Goal: Check status: Check status

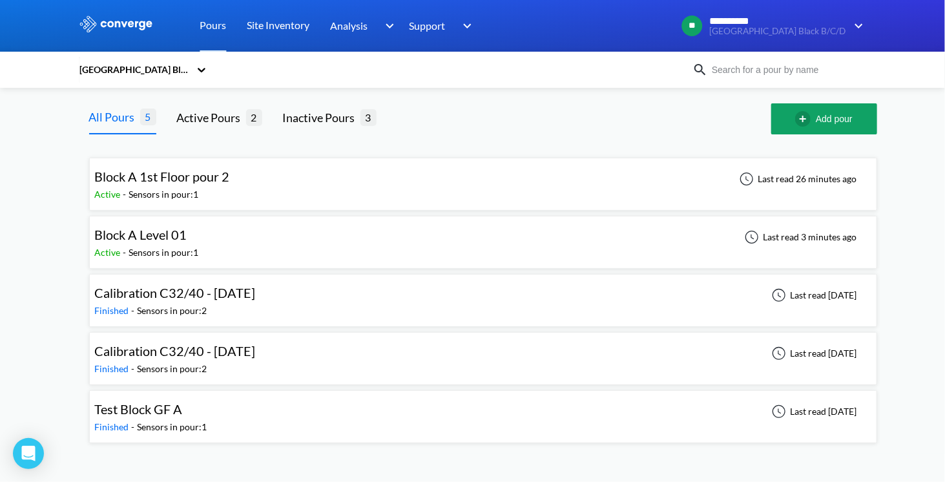
click at [120, 355] on span "Calibration C32/40 - [DATE]" at bounding box center [175, 351] width 161 height 16
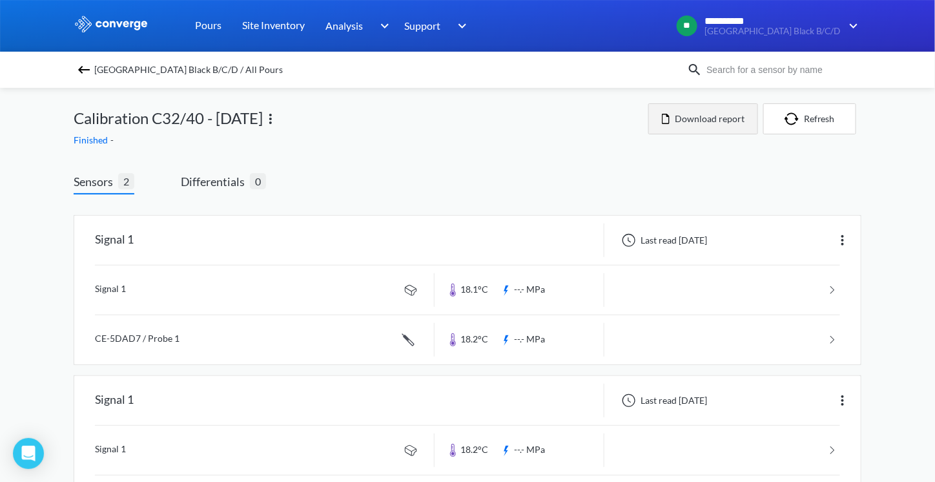
click at [703, 114] on button "Download report" at bounding box center [704, 118] width 110 height 31
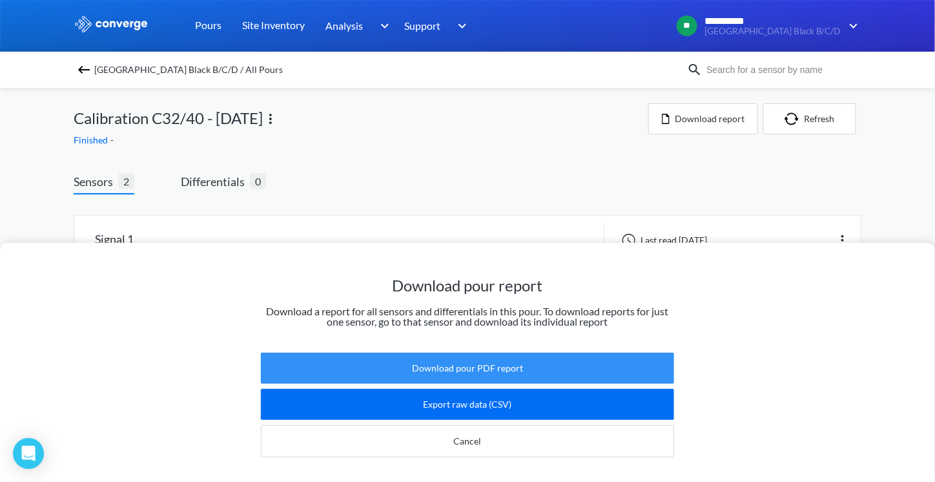
click at [484, 366] on button "Download pour PDF report" at bounding box center [467, 368] width 413 height 31
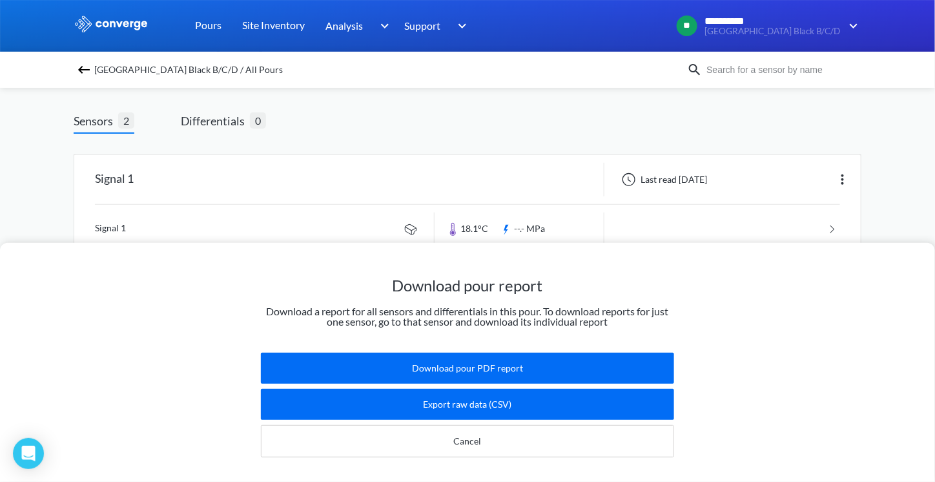
scroll to position [66, 0]
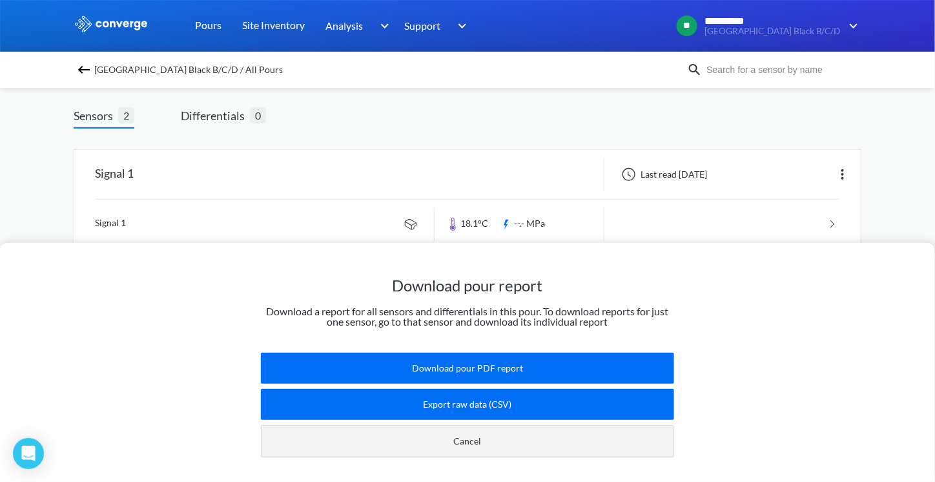
click at [470, 425] on button "Cancel" at bounding box center [467, 441] width 413 height 32
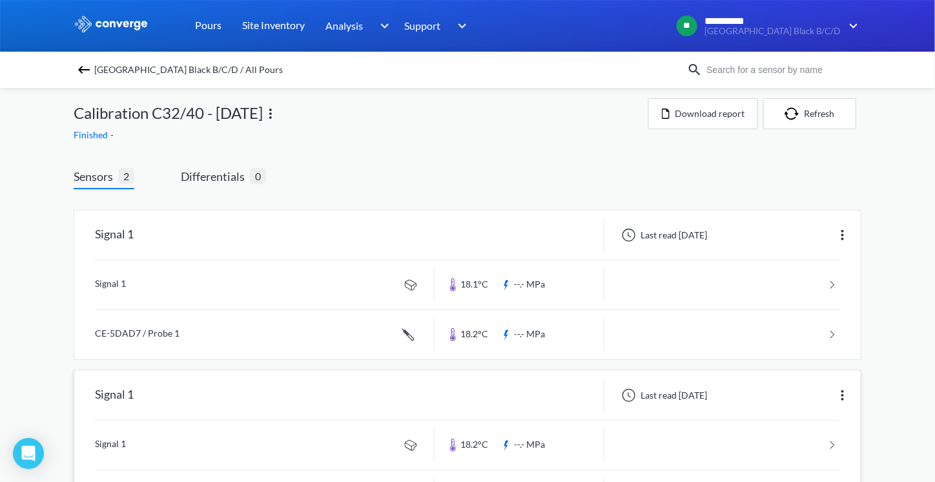
scroll to position [0, 0]
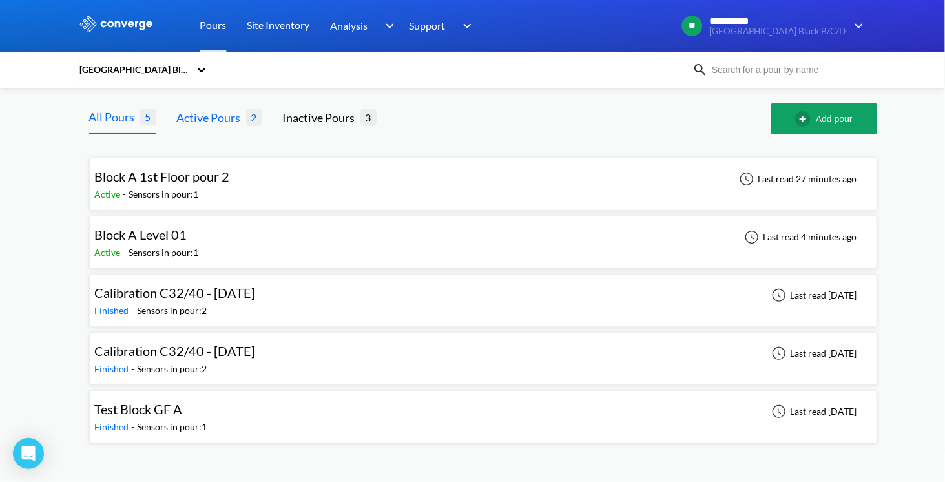
click at [229, 121] on div "Active Pours" at bounding box center [211, 118] width 69 height 18
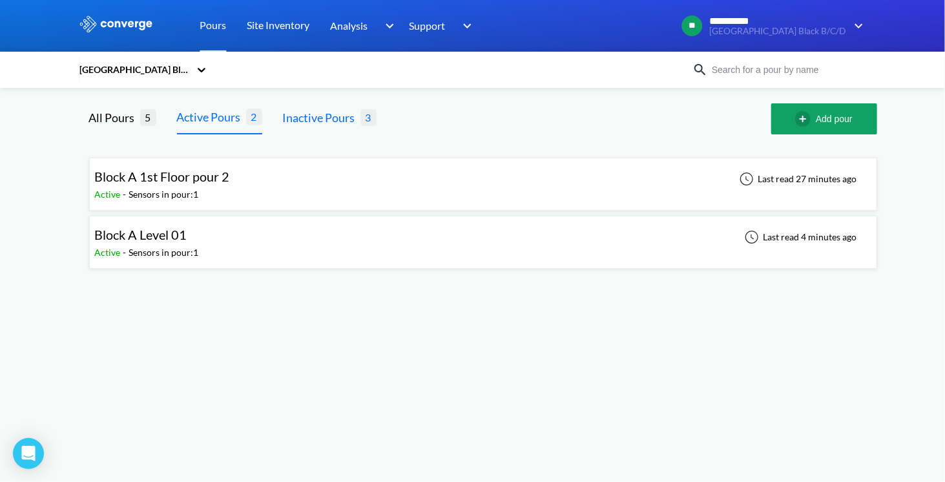
click at [348, 117] on div "Inactive Pours" at bounding box center [322, 118] width 78 height 18
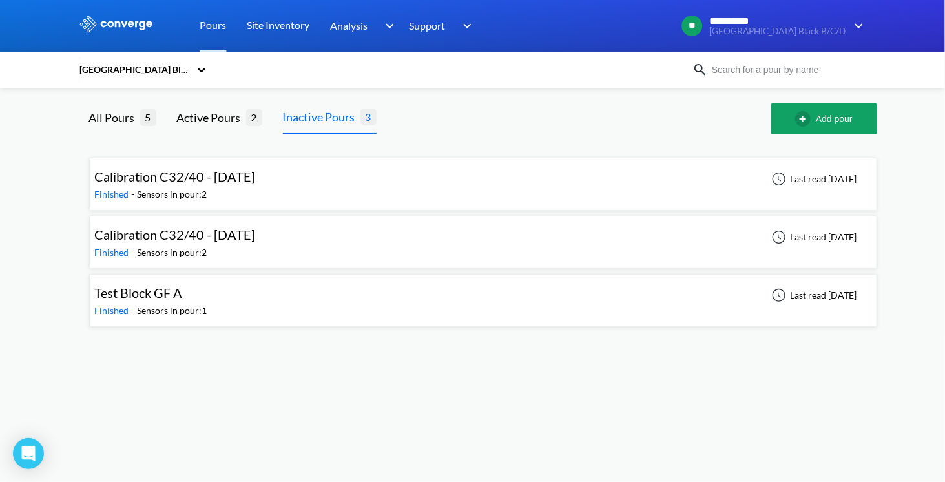
click at [813, 182] on div "Last read [DATE]" at bounding box center [813, 179] width 96 height 16
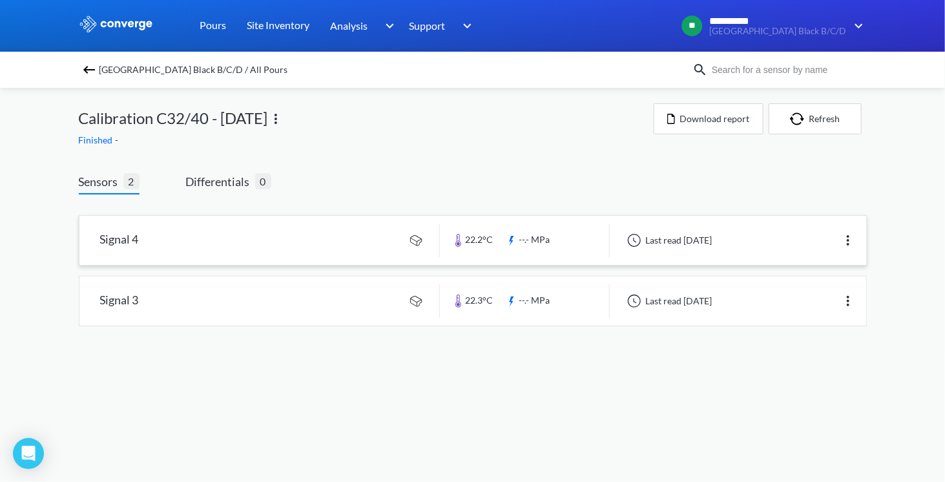
click at [800, 244] on link at bounding box center [472, 240] width 787 height 49
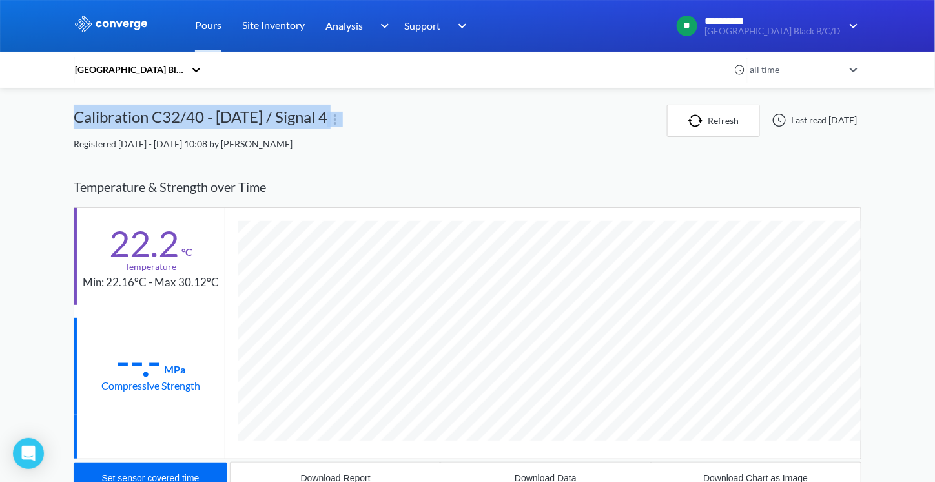
drag, startPoint x: 78, startPoint y: 119, endPoint x: 380, endPoint y: 163, distance: 305.5
click at [370, 118] on div "Calibration C32/40 - [DATE] / Signal 4" at bounding box center [371, 121] width 594 height 32
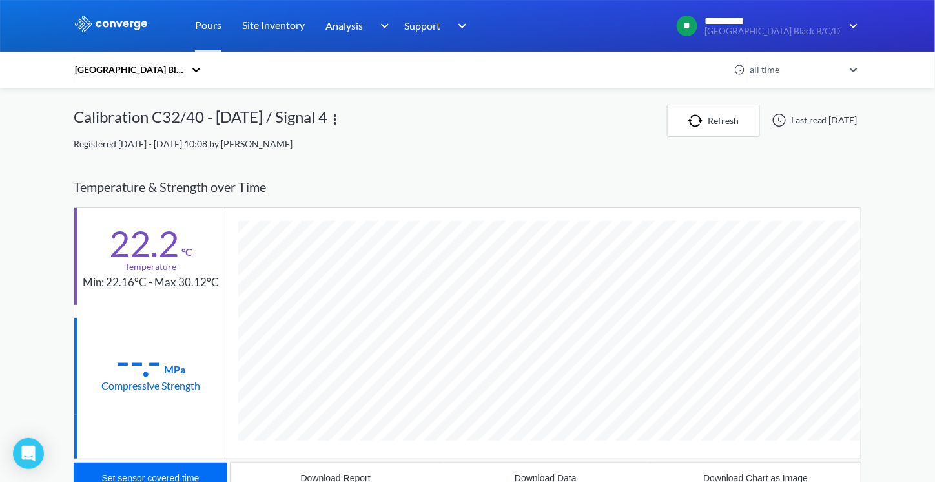
click at [335, 171] on div "Temperature & Strength over Time" at bounding box center [468, 187] width 788 height 41
click at [701, 123] on button "Refresh" at bounding box center [713, 121] width 93 height 32
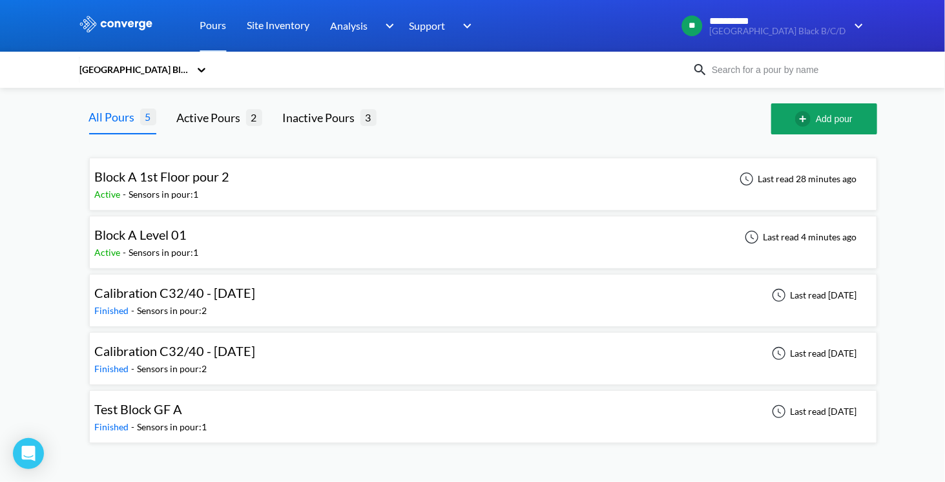
click at [257, 405] on div "Test Block GF A Finished - Sensors in pour: 1 Last read [DATE]" at bounding box center [483, 416] width 776 height 41
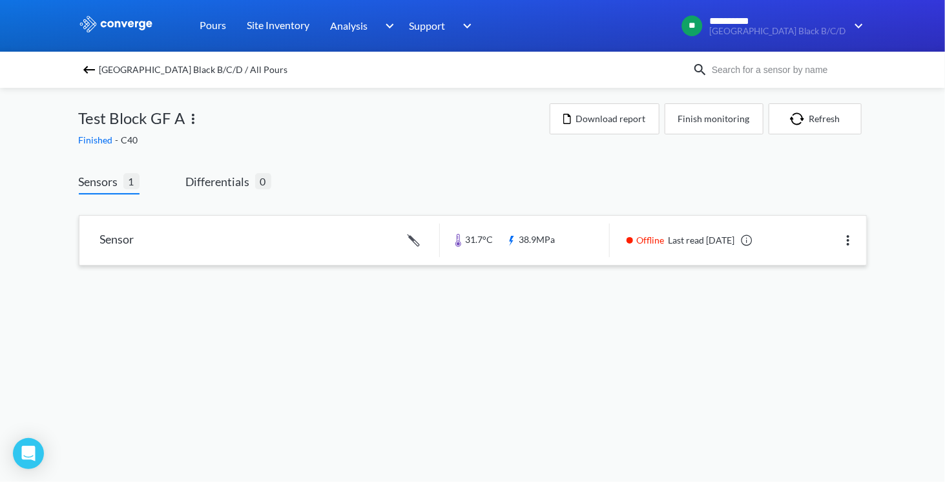
click at [643, 240] on link at bounding box center [472, 240] width 787 height 49
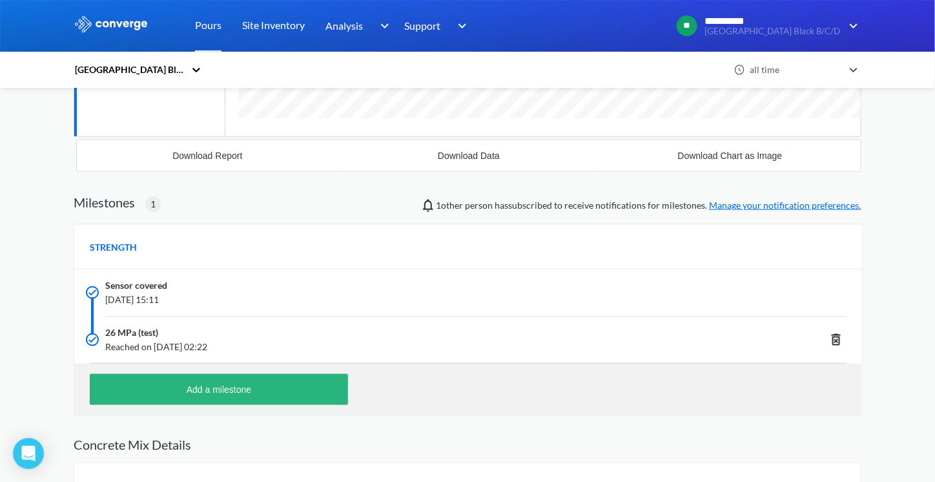
scroll to position [323, 0]
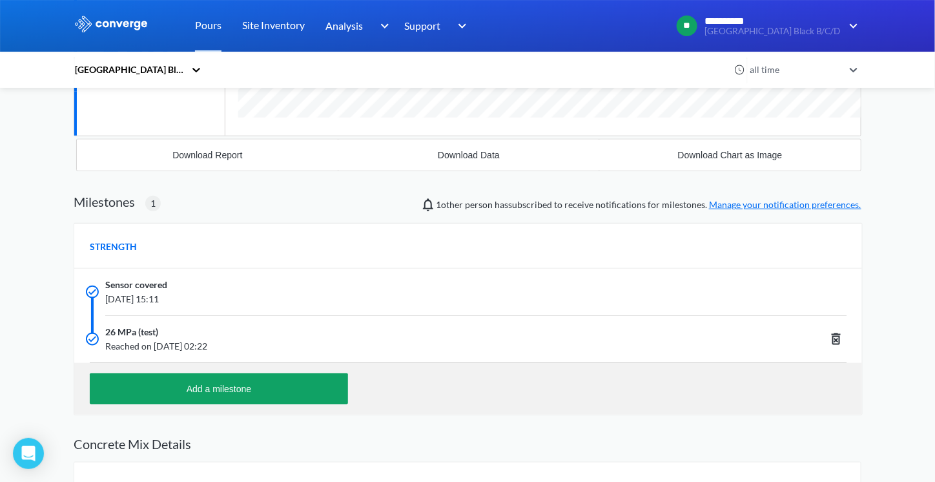
drag, startPoint x: 109, startPoint y: 279, endPoint x: 210, endPoint y: 306, distance: 104.2
click at [210, 306] on div "Sensor covered [DATE] 15:11" at bounding box center [468, 292] width 788 height 47
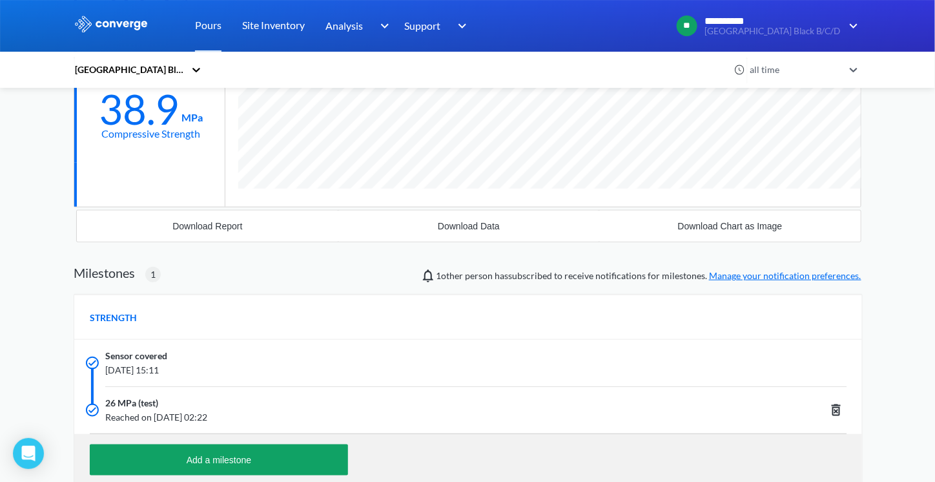
scroll to position [0, 0]
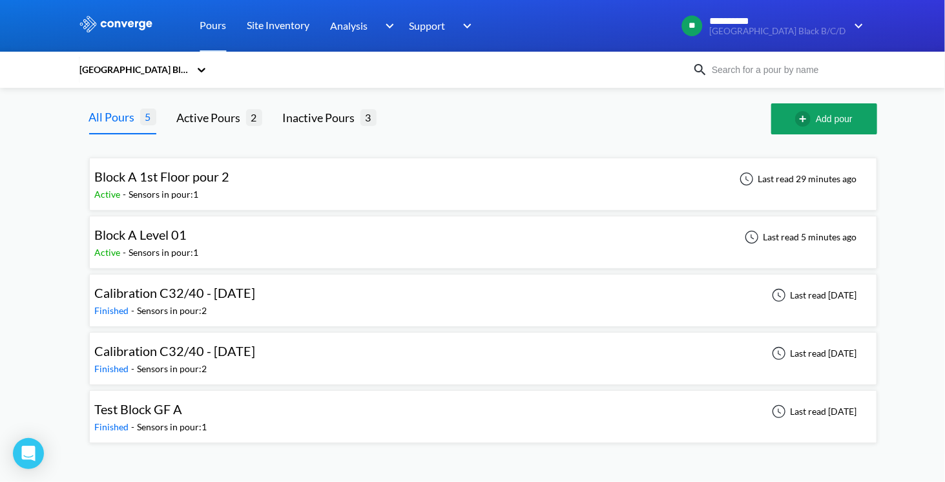
click at [442, 287] on div "Calibration C32/40 - [DATE] Finished - Sensors in pour: 2 Last read [DATE]" at bounding box center [483, 300] width 776 height 41
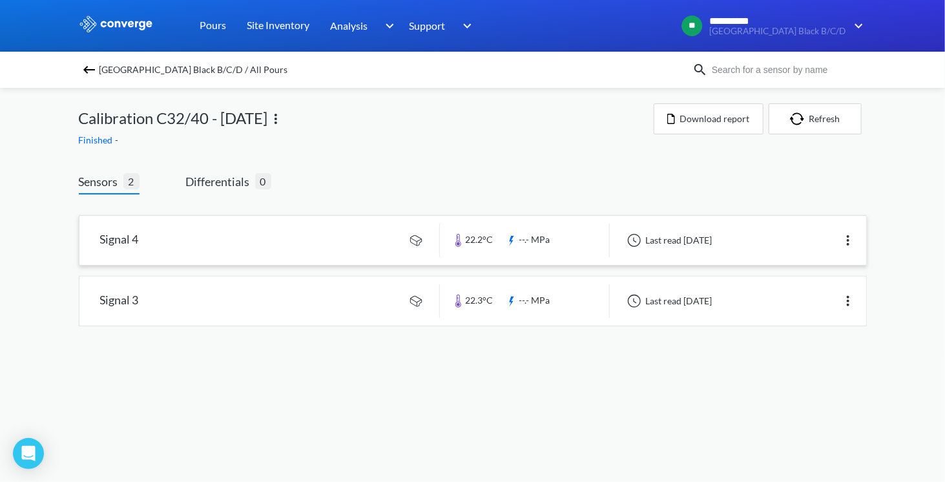
click at [266, 246] on link at bounding box center [472, 240] width 787 height 49
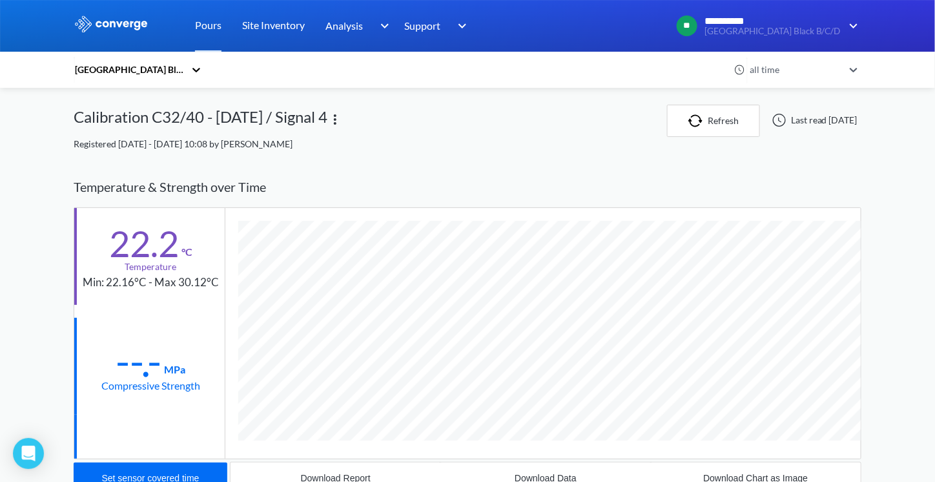
click at [209, 70] on div "[GEOGRAPHIC_DATA] Black B/C/D" at bounding box center [403, 70] width 658 height 30
click at [134, 23] on img at bounding box center [111, 24] width 75 height 17
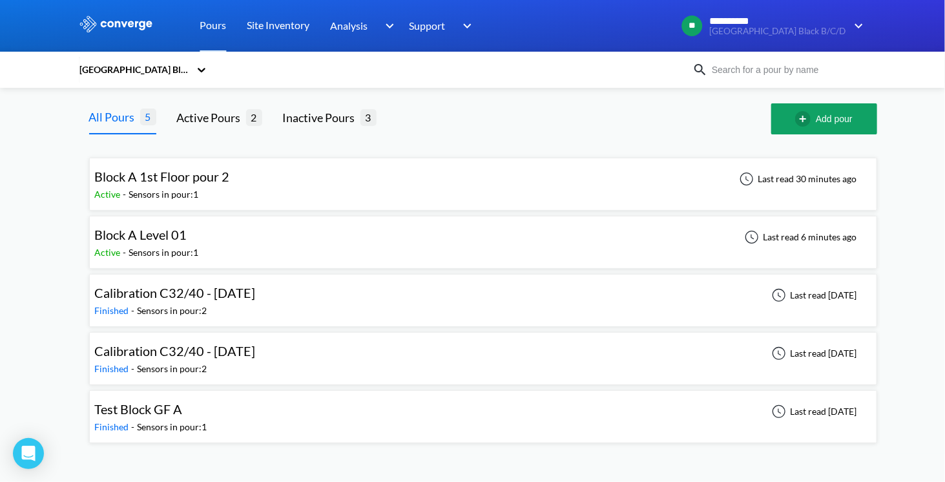
click at [112, 305] on span "Finished" at bounding box center [113, 310] width 37 height 11
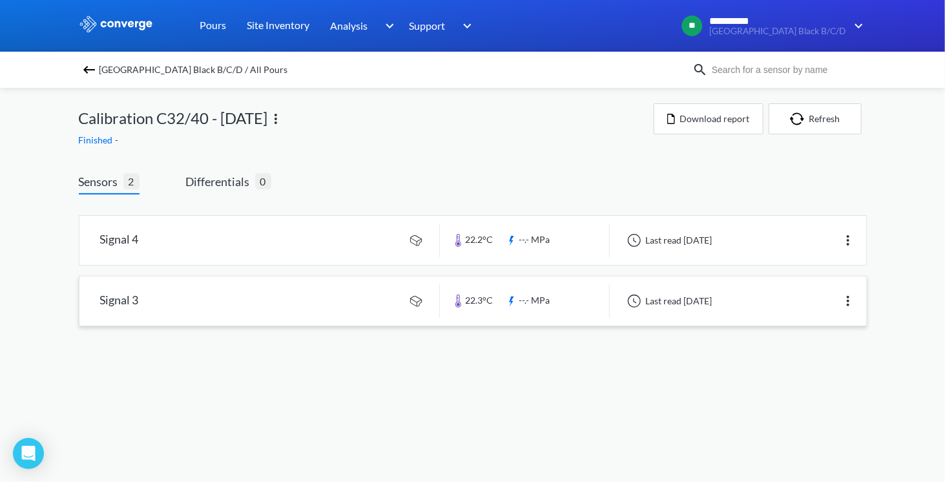
click at [161, 303] on link at bounding box center [472, 300] width 787 height 49
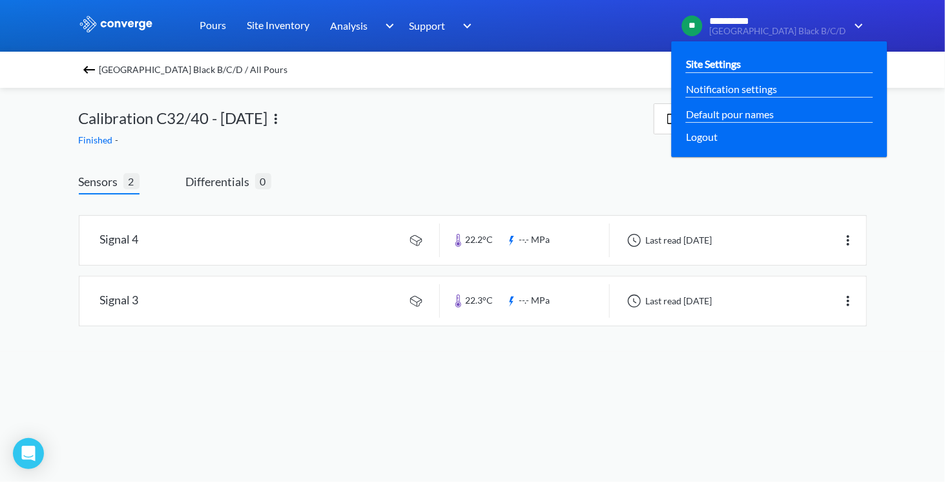
click at [703, 67] on link "Site Settings" at bounding box center [713, 64] width 55 height 16
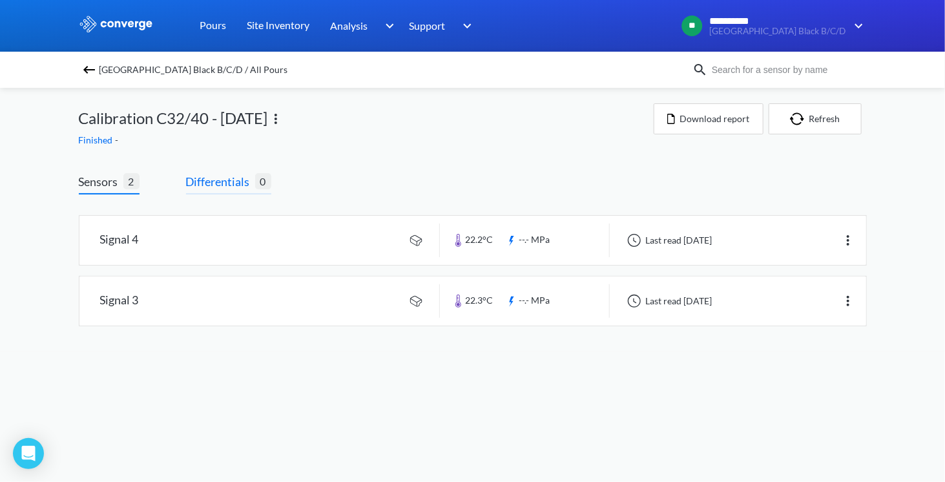
click at [224, 180] on span "Differentials" at bounding box center [220, 181] width 69 height 18
